Goal: Transaction & Acquisition: Purchase product/service

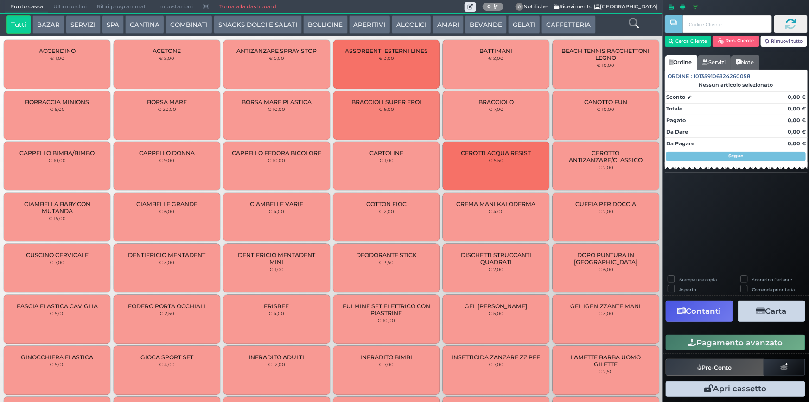
click at [559, 20] on button "CAFFETTERIA" at bounding box center [569, 24] width 54 height 19
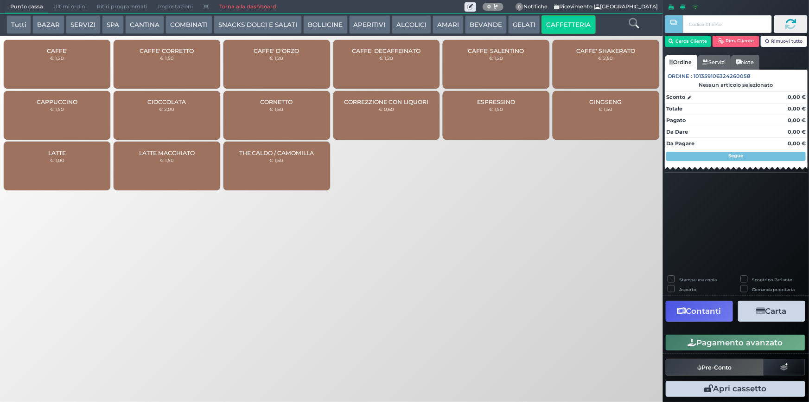
click at [61, 66] on div "CAFFE' € 1,20" at bounding box center [57, 64] width 107 height 49
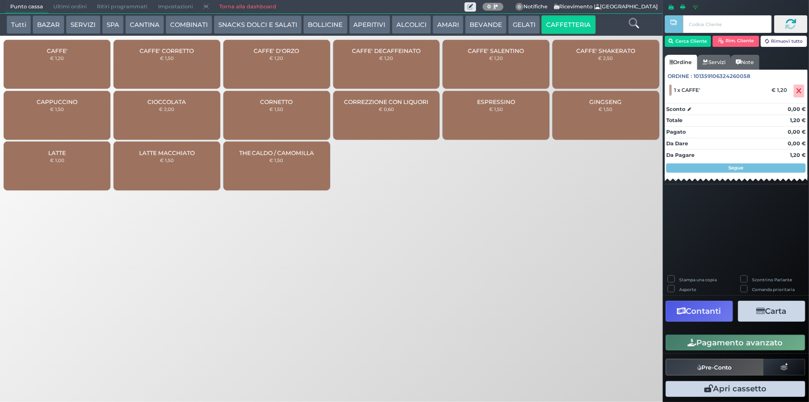
click at [719, 340] on button "Pagamento avanzato" at bounding box center [736, 342] width 140 height 16
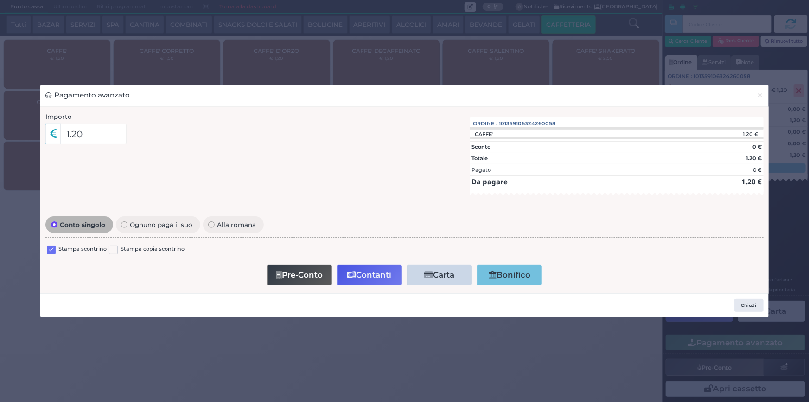
click at [51, 247] on label at bounding box center [51, 249] width 9 height 9
click at [0, 0] on input "checkbox" at bounding box center [0, 0] width 0 height 0
click at [374, 272] on button "Contanti" at bounding box center [369, 274] width 65 height 21
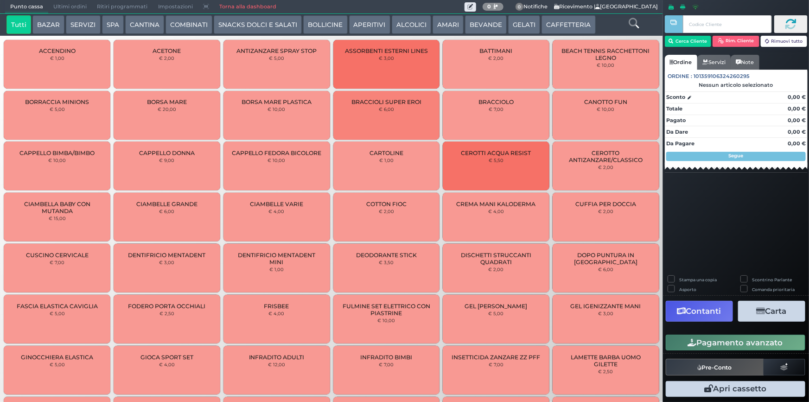
click at [433, 26] on button "AMARI" at bounding box center [448, 24] width 31 height 19
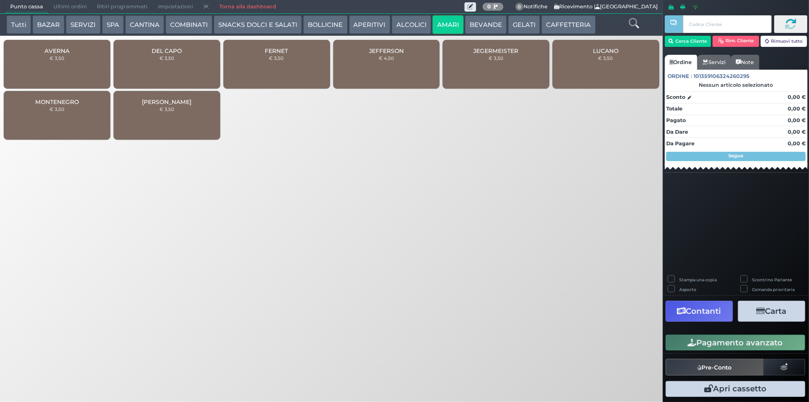
click at [530, 52] on div "JEGERMEISTER € 3,50" at bounding box center [496, 64] width 107 height 49
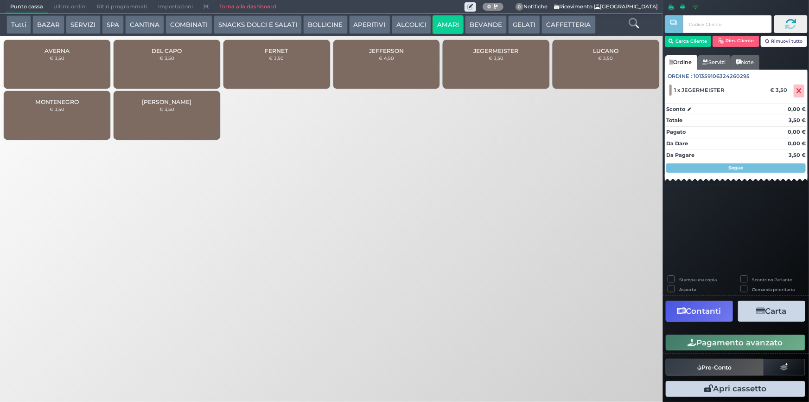
click at [492, 22] on button "BEVANDE" at bounding box center [486, 24] width 42 height 19
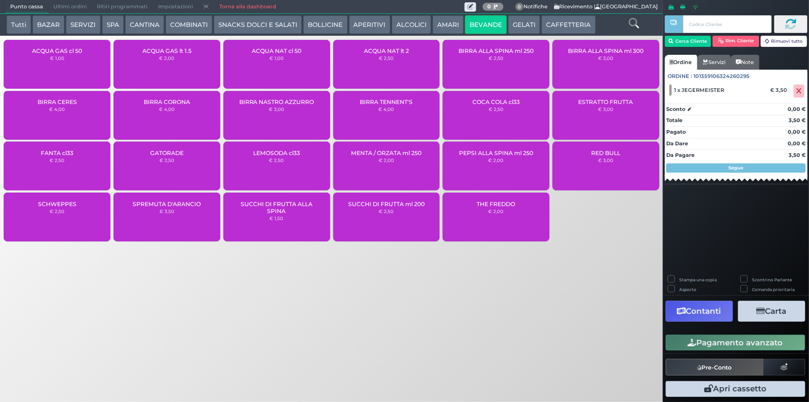
click at [280, 58] on small "€ 1,00" at bounding box center [276, 58] width 14 height 6
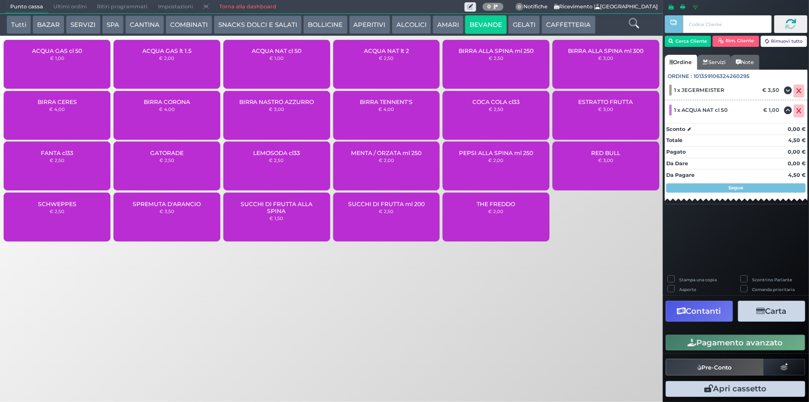
click at [697, 342] on button "Pagamento avanzato" at bounding box center [736, 342] width 140 height 16
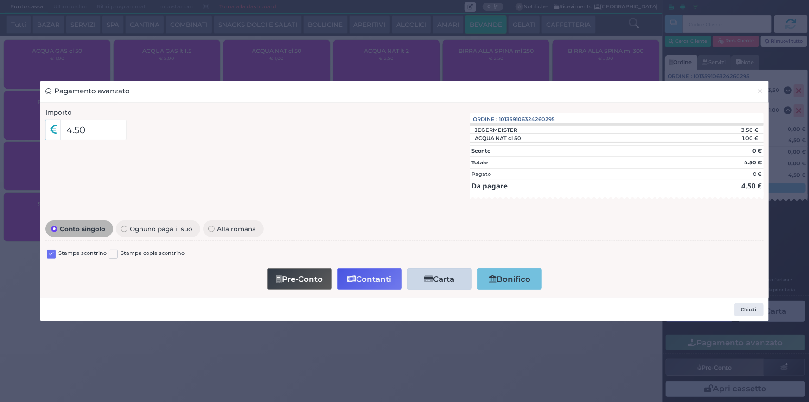
click at [52, 255] on label at bounding box center [51, 253] width 9 height 9
click at [0, 0] on input "checkbox" at bounding box center [0, 0] width 0 height 0
click at [359, 281] on button "Contanti" at bounding box center [369, 278] width 65 height 21
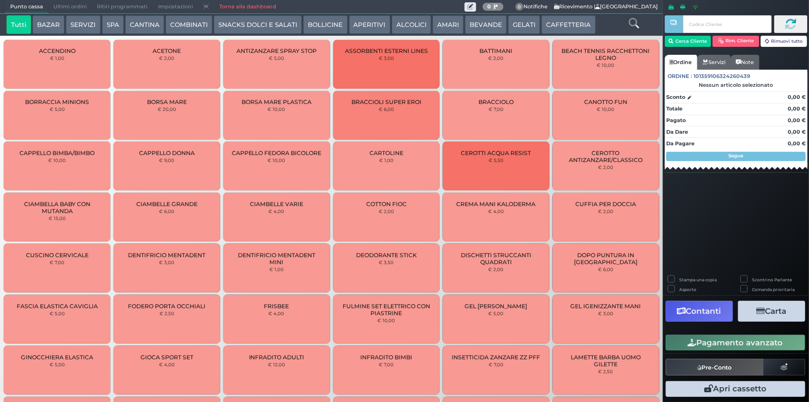
click at [69, 5] on span "Ultimi ordini" at bounding box center [70, 6] width 44 height 13
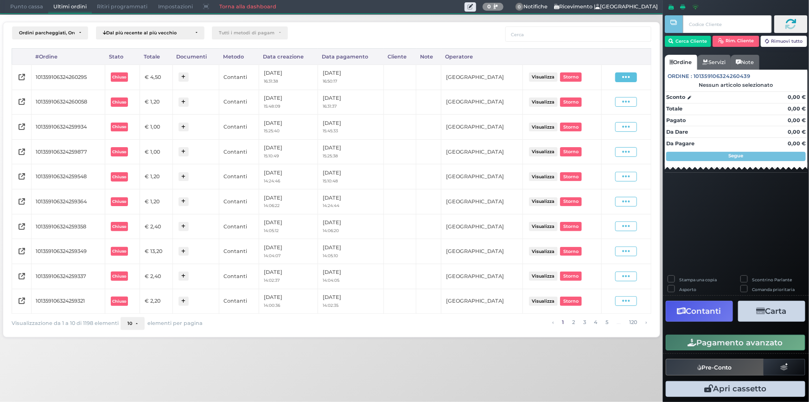
click at [634, 76] on span at bounding box center [626, 77] width 22 height 10
click at [610, 98] on span "Ristampa Pre-Conto" at bounding box center [605, 104] width 38 height 16
drag, startPoint x: 13, startPoint y: 6, endPoint x: 41, endPoint y: 0, distance: 28.5
click at [13, 6] on span "Punto cassa" at bounding box center [26, 6] width 43 height 13
